Goal: Find specific page/section: Find specific page/section

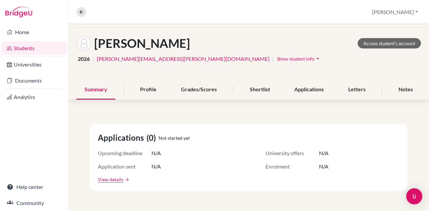
scroll to position [26, 0]
click at [17, 45] on link "Students" at bounding box center [33, 48] width 65 height 13
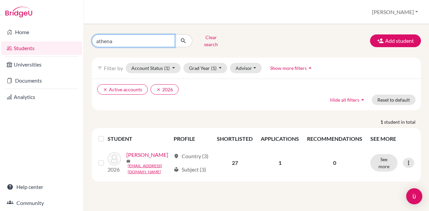
click at [115, 40] on input "athena" at bounding box center [133, 40] width 83 height 13
type input "a"
type input "na"
click button "submit" at bounding box center [184, 40] width 18 height 13
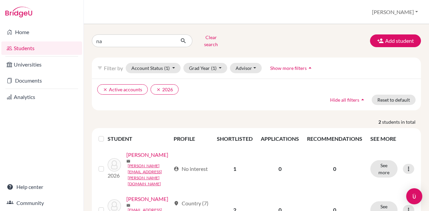
click at [131, 159] on link "Mirchandani, Nayna" at bounding box center [147, 155] width 42 height 8
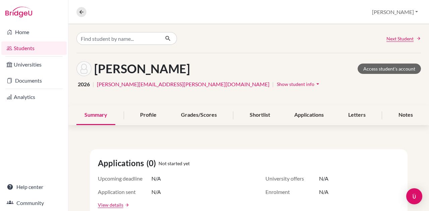
click at [256, 115] on div "Shortlist" at bounding box center [259, 116] width 37 height 20
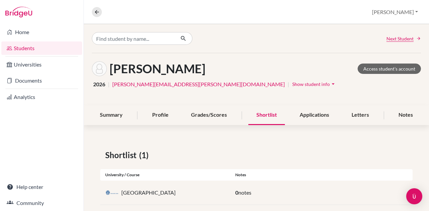
scroll to position [9, 0]
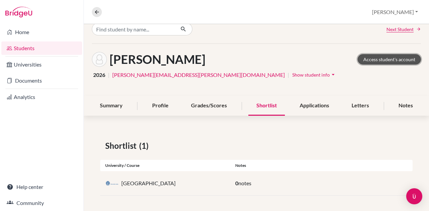
click at [380, 59] on link "Access student's account" at bounding box center [388, 59] width 63 height 10
